Goal: Information Seeking & Learning: Learn about a topic

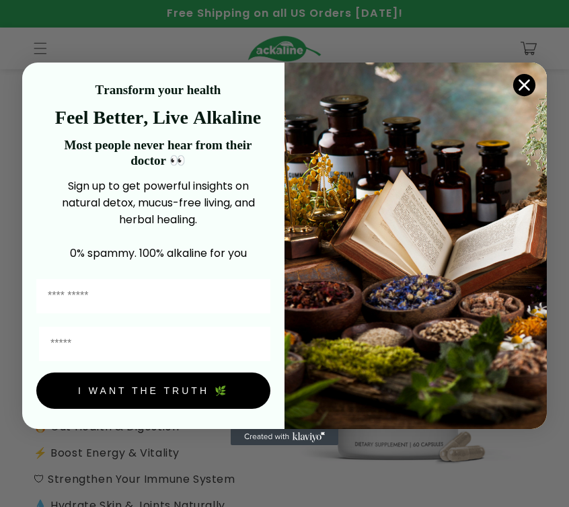
click at [528, 85] on circle "Close dialog" at bounding box center [524, 84] width 22 height 22
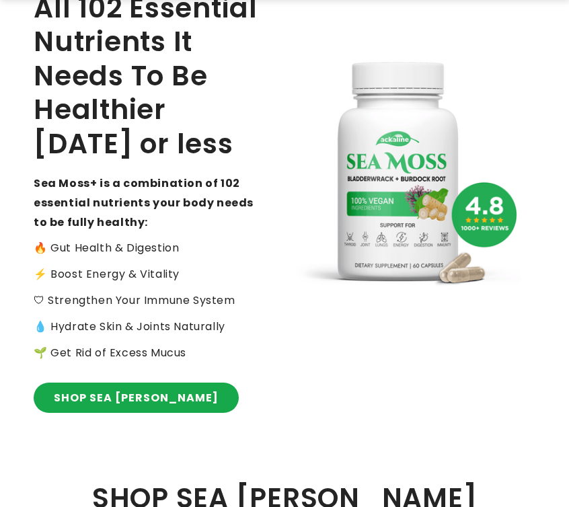
scroll to position [192, 0]
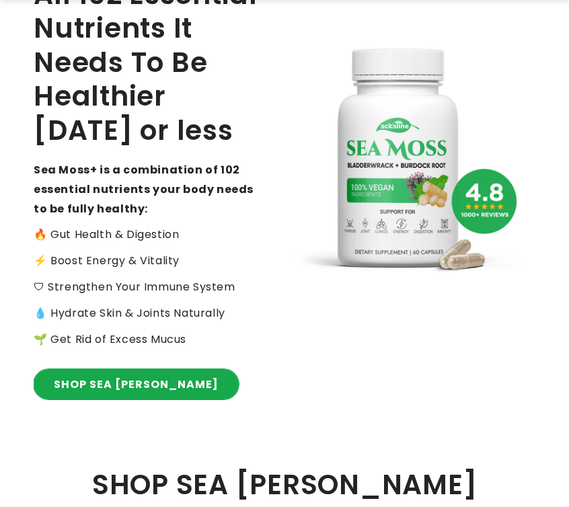
click at [103, 377] on link "SHOP SEA [PERSON_NAME]" at bounding box center [136, 384] width 205 height 30
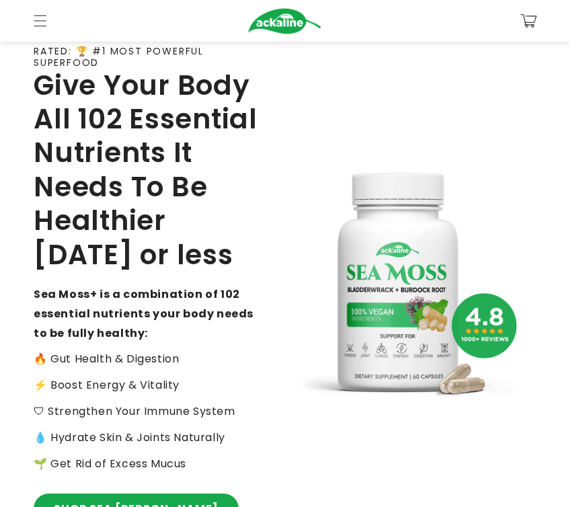
scroll to position [0, 0]
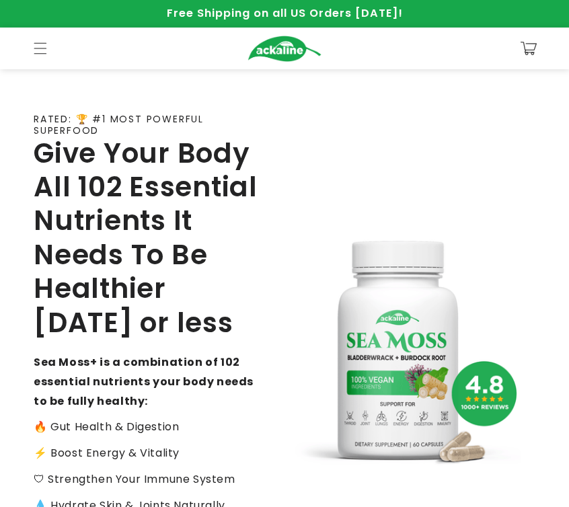
click at [279, 52] on img at bounding box center [284, 49] width 74 height 26
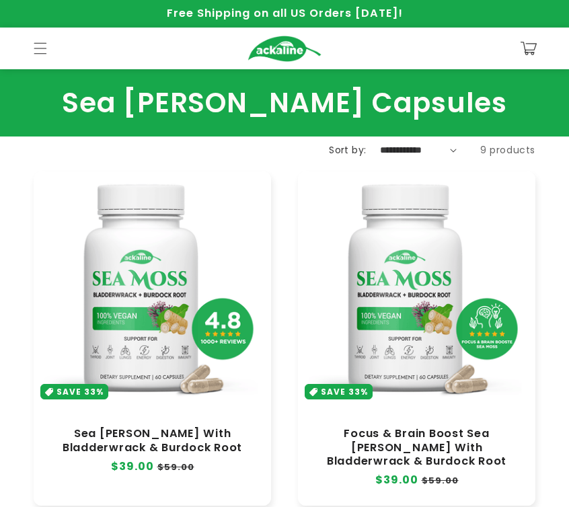
click at [161, 427] on link "Sea [PERSON_NAME] With Bladderwrack & Burdock Root" at bounding box center [152, 440] width 210 height 27
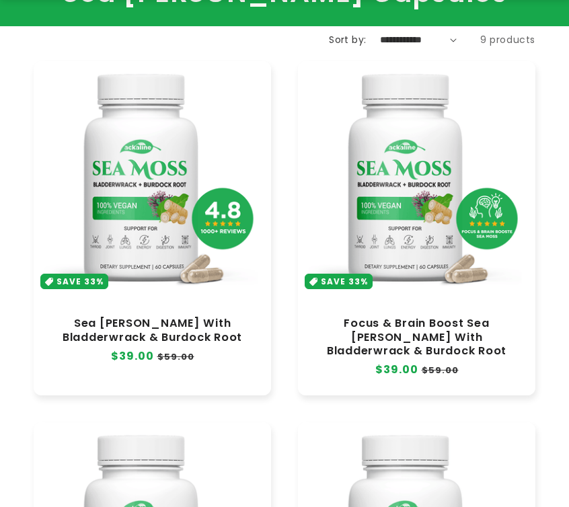
scroll to position [121, 0]
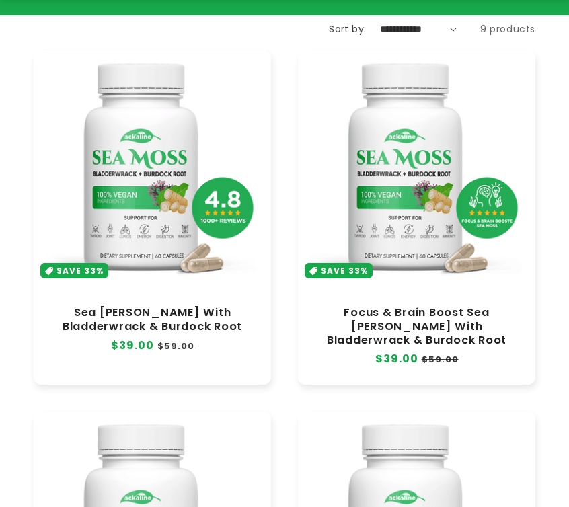
click at [437, 306] on link "Focus & Brain Boost Sea [PERSON_NAME] With Bladderwrack & Burdock Root" at bounding box center [416, 326] width 210 height 40
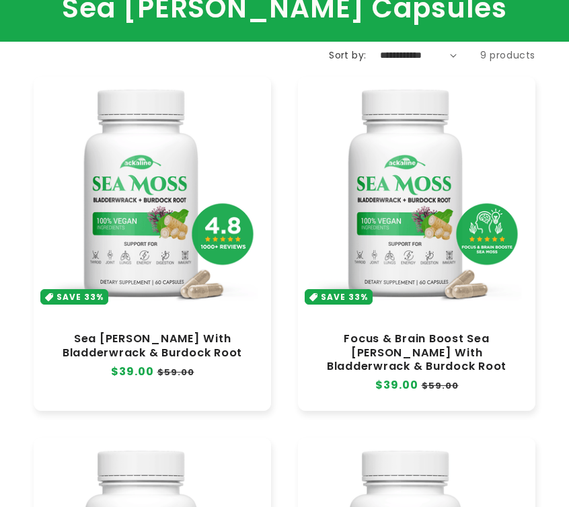
scroll to position [0, 0]
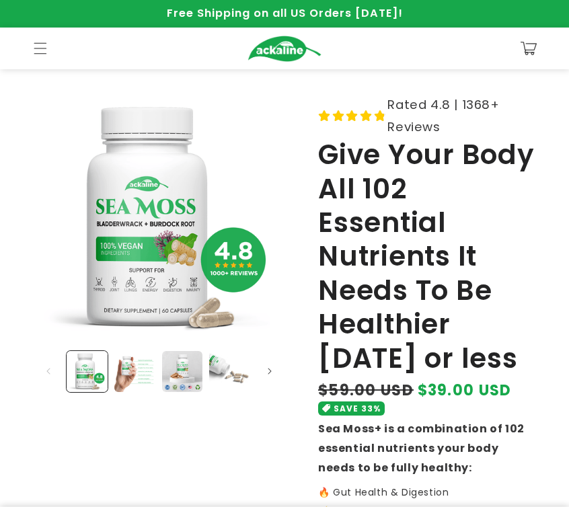
click at [412, 105] on span "Rated 4.8 | 1368+ Reviews" at bounding box center [461, 115] width 148 height 44
click at [373, 118] on div at bounding box center [351, 116] width 66 height 12
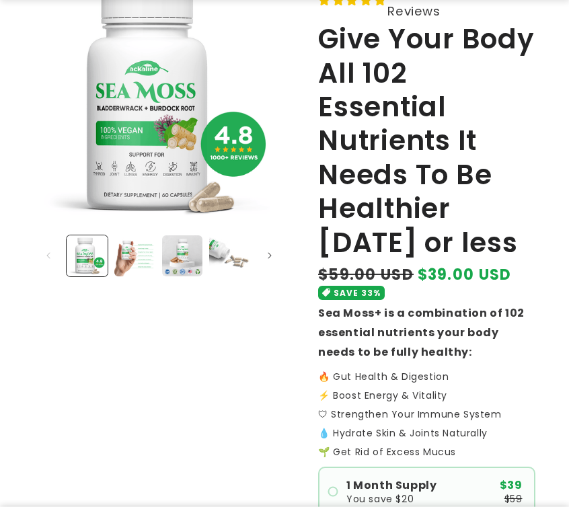
scroll to position [126, 0]
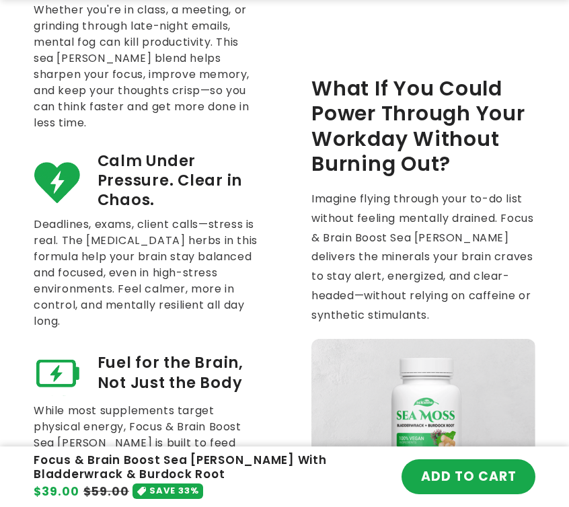
scroll to position [2415, 0]
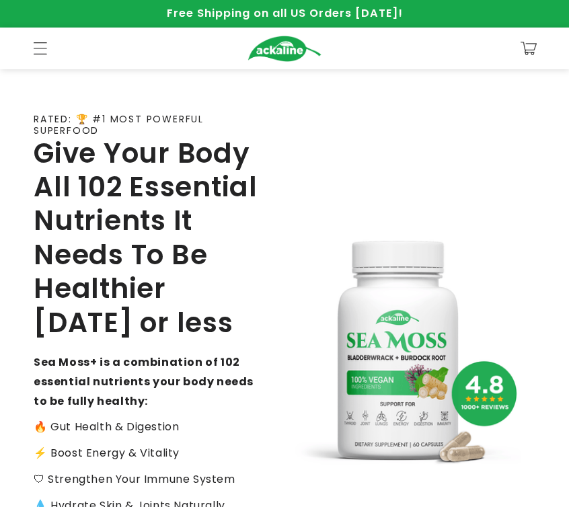
click at [50, 41] on span "Menu" at bounding box center [41, 49] width 30 height 30
